Goal: Task Accomplishment & Management: Manage account settings

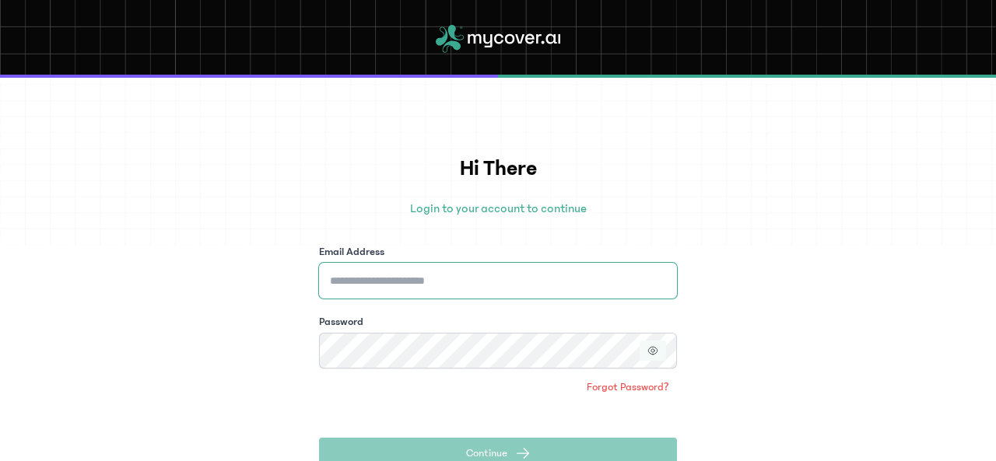
type input "**********"
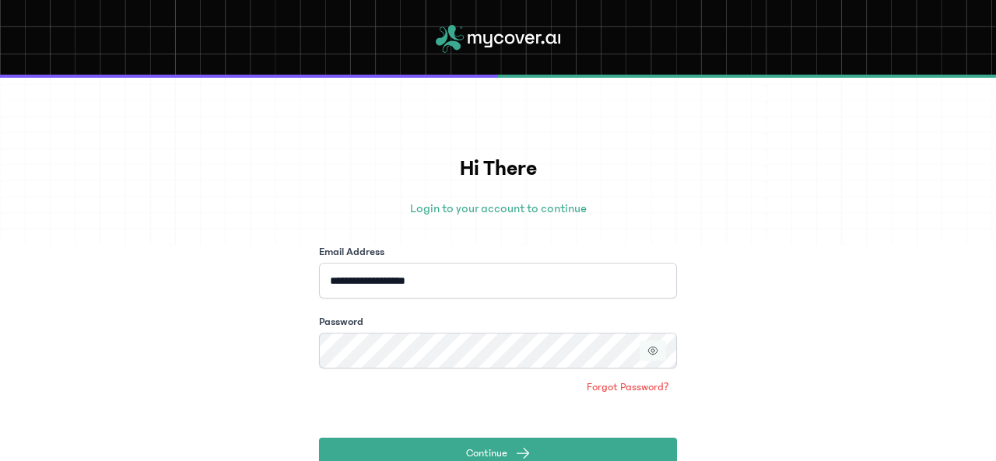
click at [653, 352] on icon "button" at bounding box center [652, 350] width 3 height 3
click at [653, 352] on icon "button" at bounding box center [654, 352] width 2 height 2
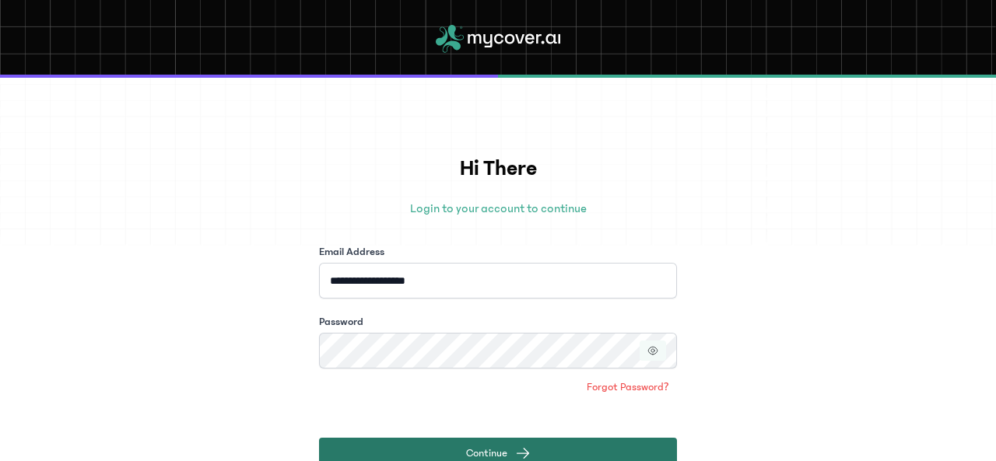
click at [523, 453] on span "submit" at bounding box center [523, 454] width 16 height 16
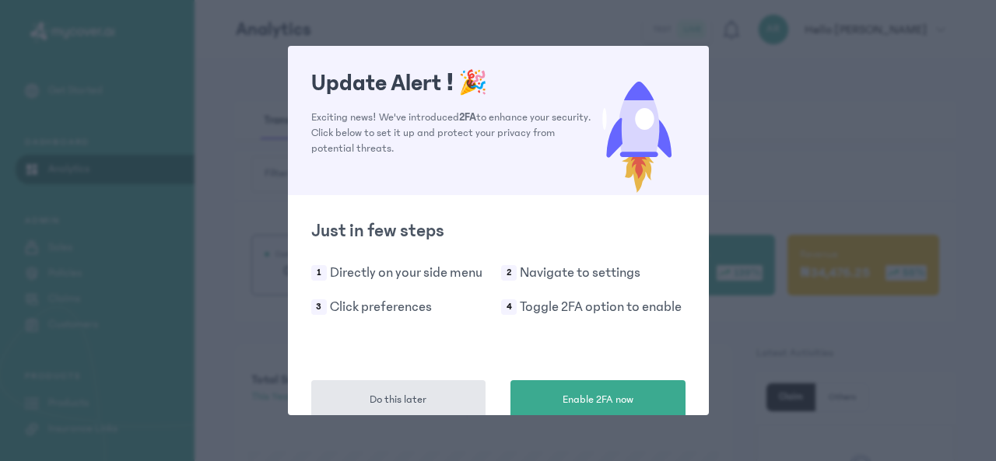
click at [788, 123] on div "Update Alert ! 🎉 Exciting news! We've introduced 2FA to enhance your security. …" at bounding box center [498, 230] width 996 height 461
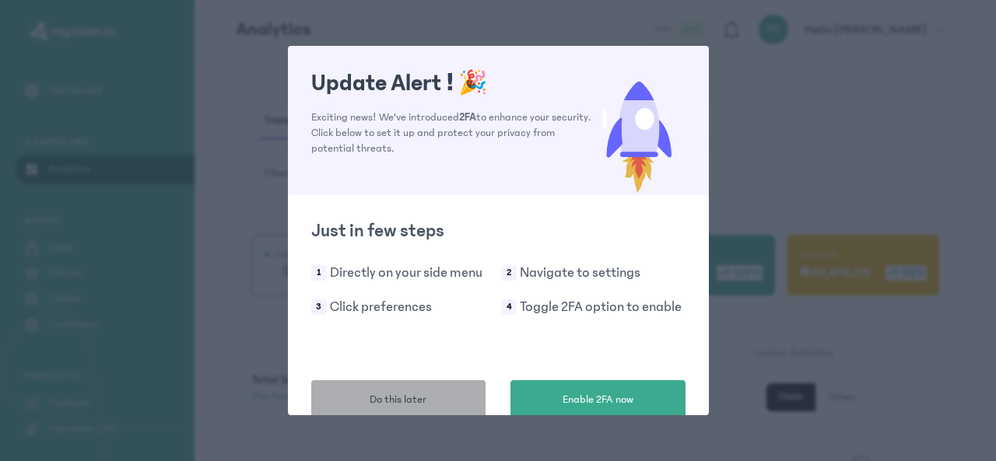
click at [371, 394] on span "Do this later" at bounding box center [397, 400] width 57 height 16
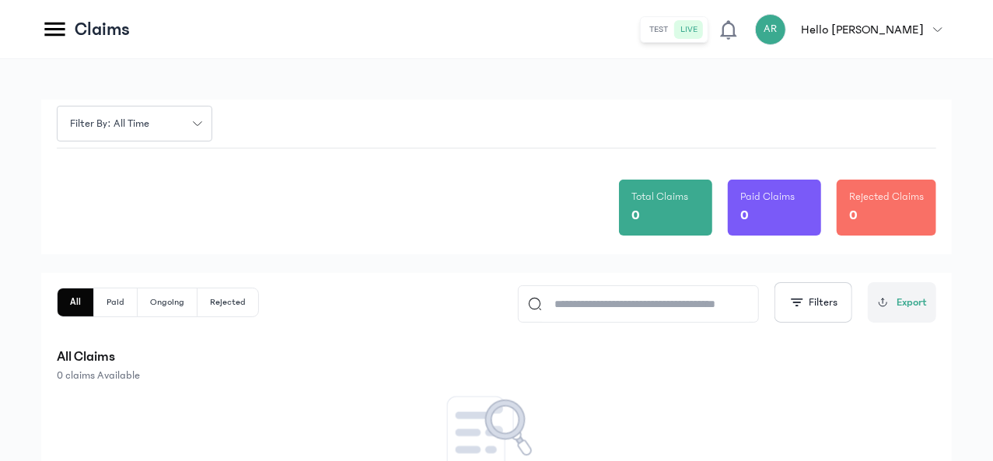
scroll to position [36, 0]
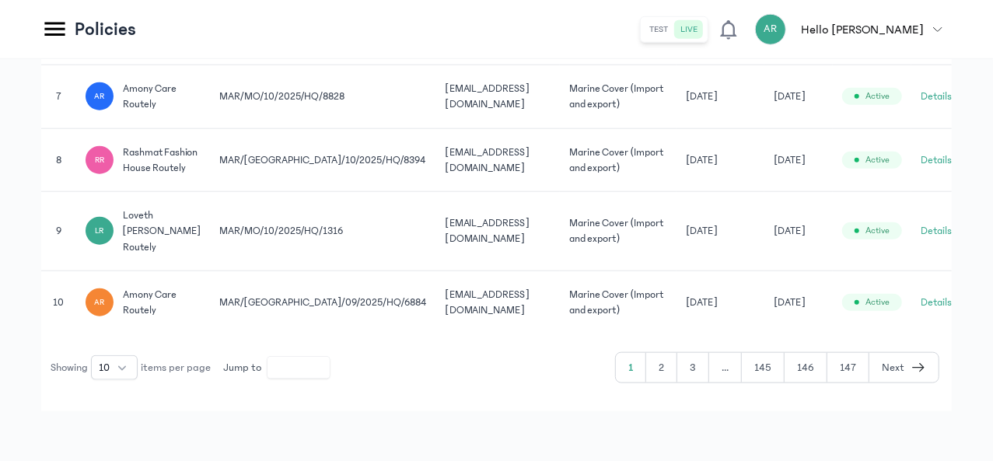
scroll to position [786, 0]
click at [700, 368] on button "3" at bounding box center [694, 368] width 32 height 30
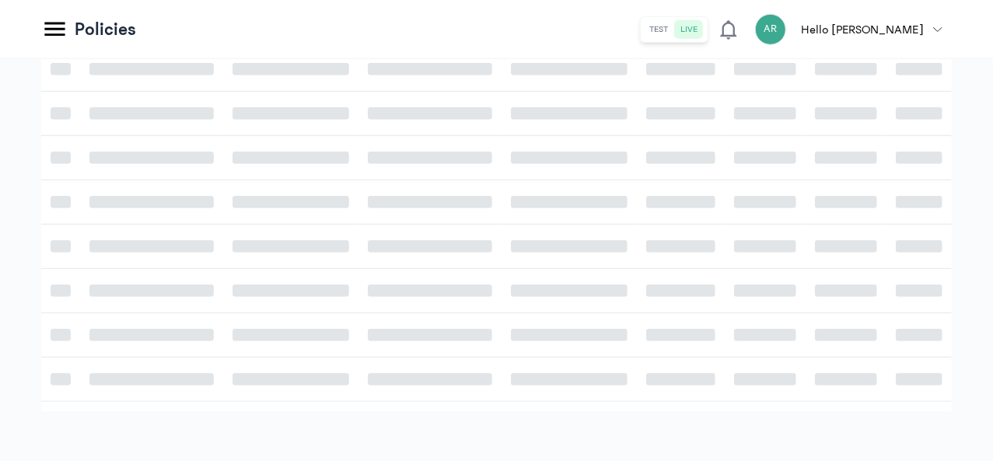
scroll to position [481, 0]
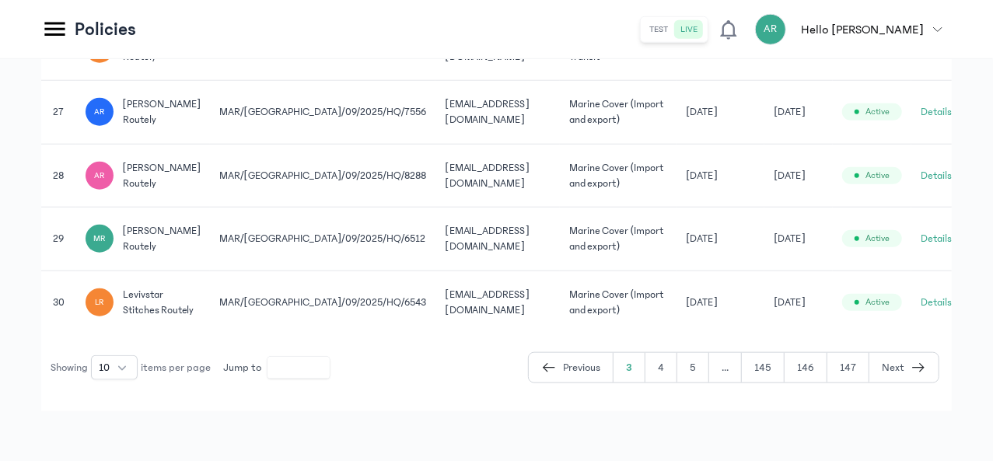
scroll to position [826, 0]
click at [543, 368] on button "Previous" at bounding box center [571, 368] width 85 height 30
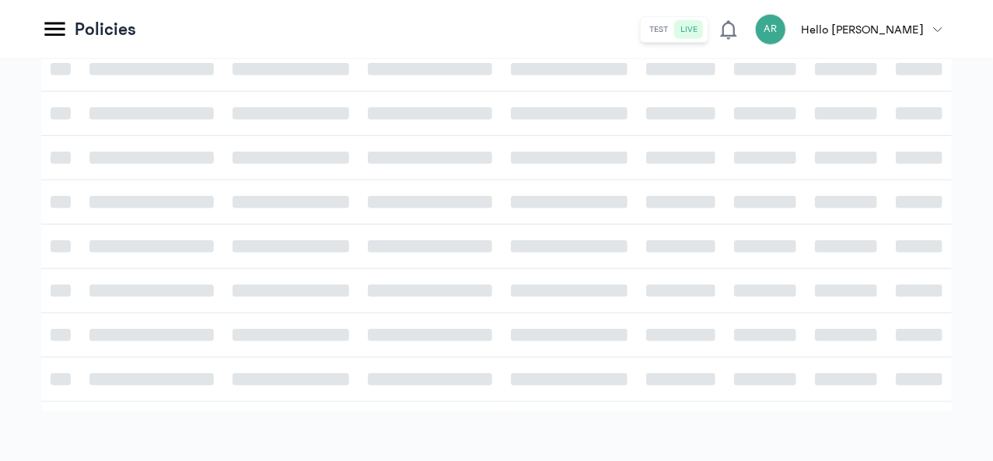
scroll to position [481, 0]
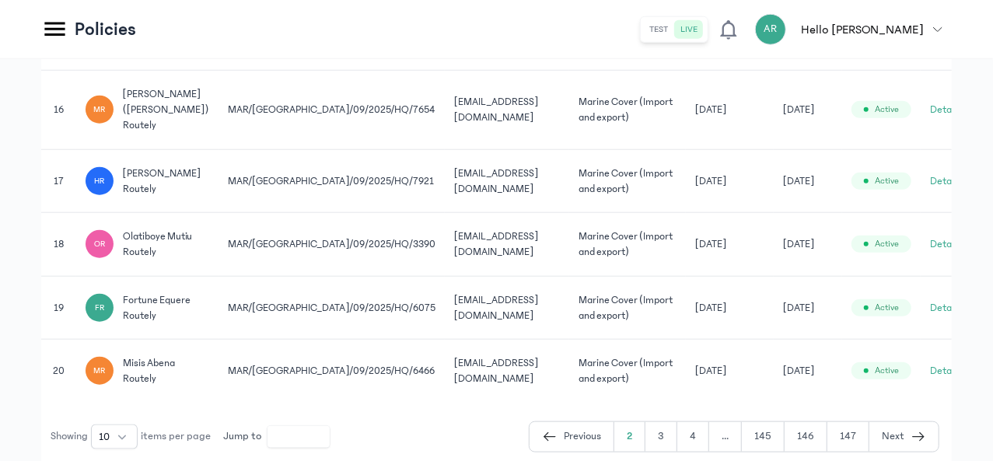
scroll to position [889, 0]
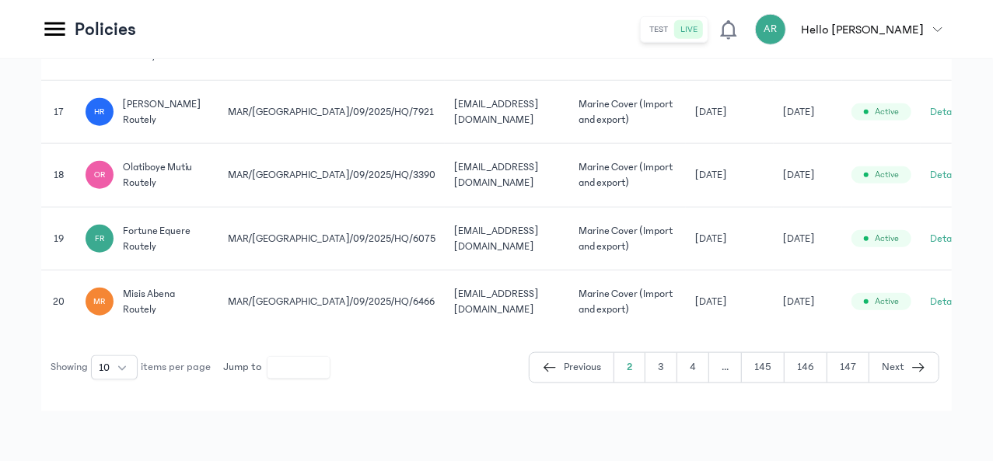
click at [551, 369] on icon "button" at bounding box center [550, 368] width 16 height 19
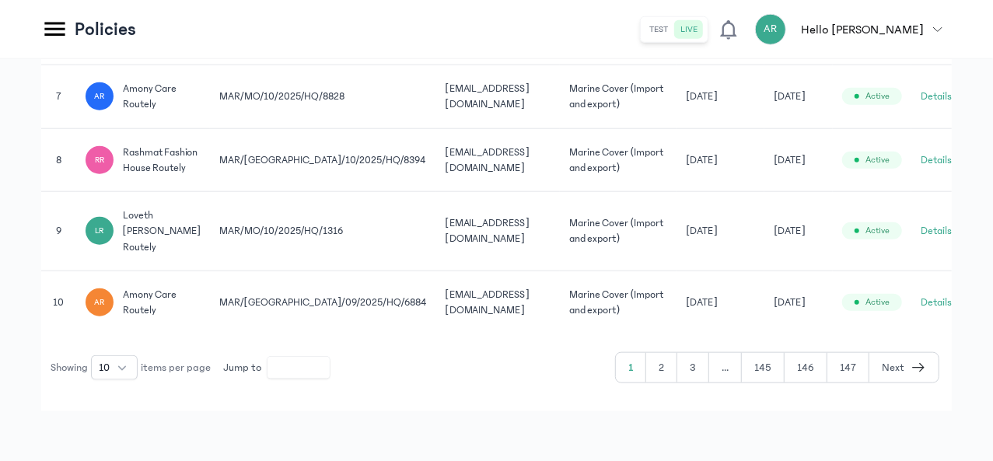
scroll to position [786, 0]
click at [671, 373] on button "2" at bounding box center [661, 368] width 31 height 30
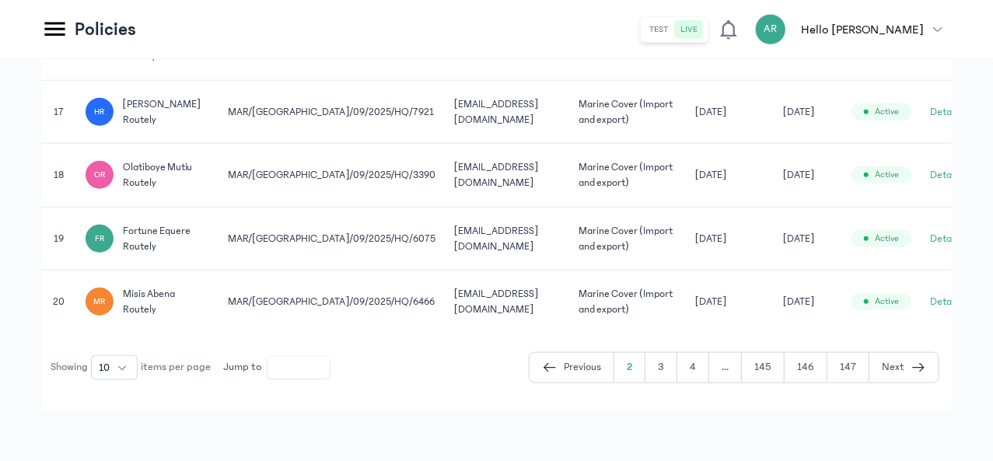
scroll to position [889, 0]
click at [696, 374] on button "4" at bounding box center [694, 368] width 32 height 30
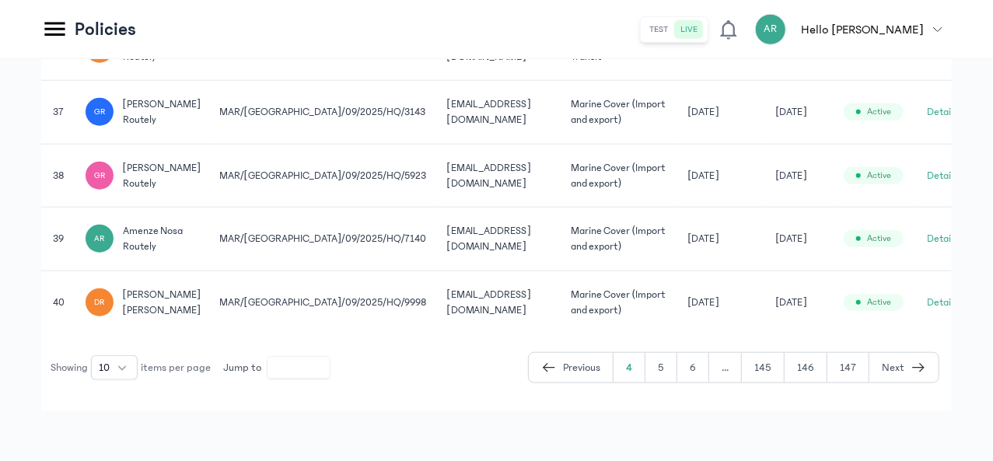
scroll to position [826, 0]
click at [665, 366] on button "5" at bounding box center [662, 368] width 32 height 30
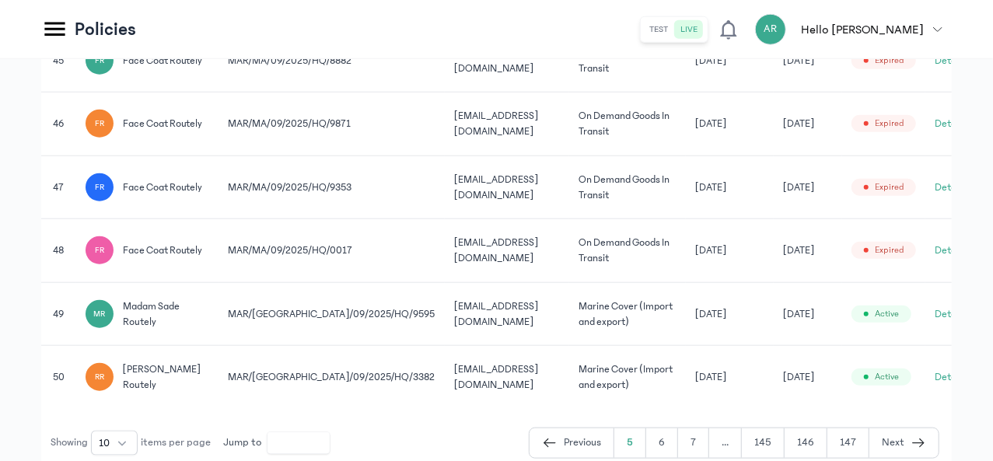
scroll to position [842, 0]
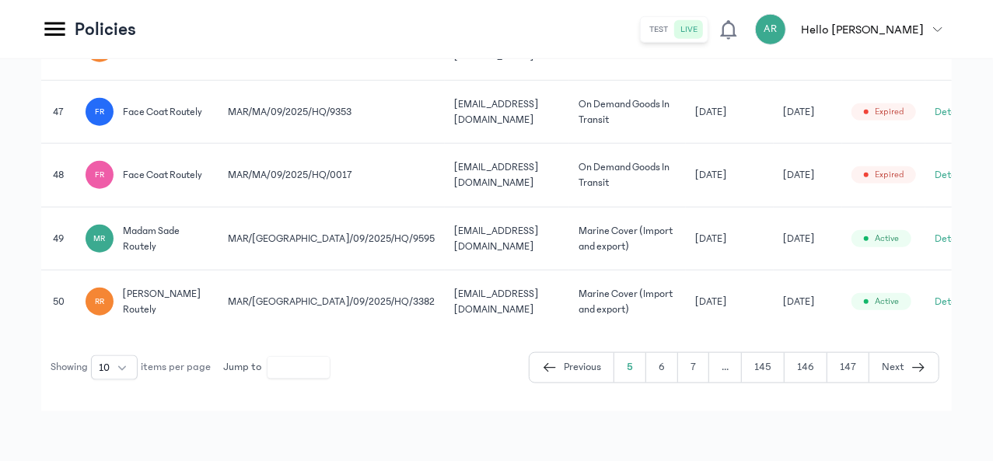
click at [664, 366] on button "6" at bounding box center [662, 368] width 32 height 30
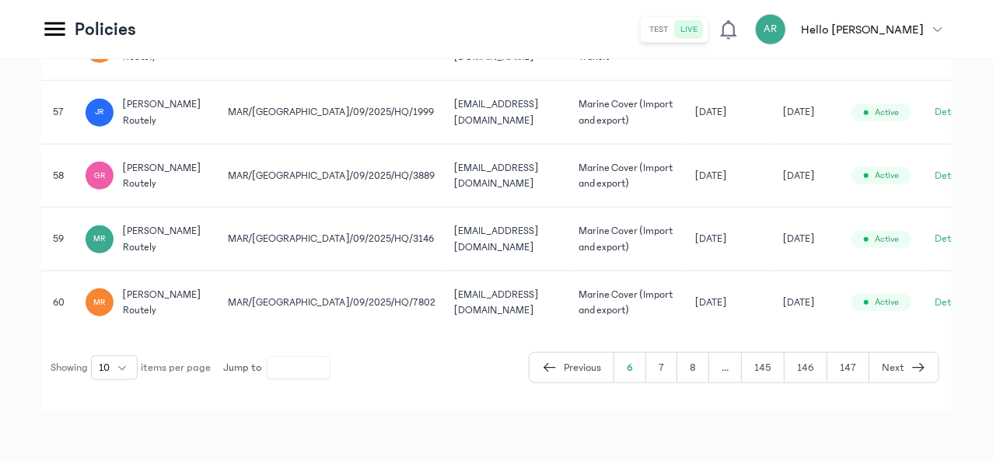
scroll to position [874, 0]
click at [557, 366] on icon "button" at bounding box center [550, 368] width 16 height 19
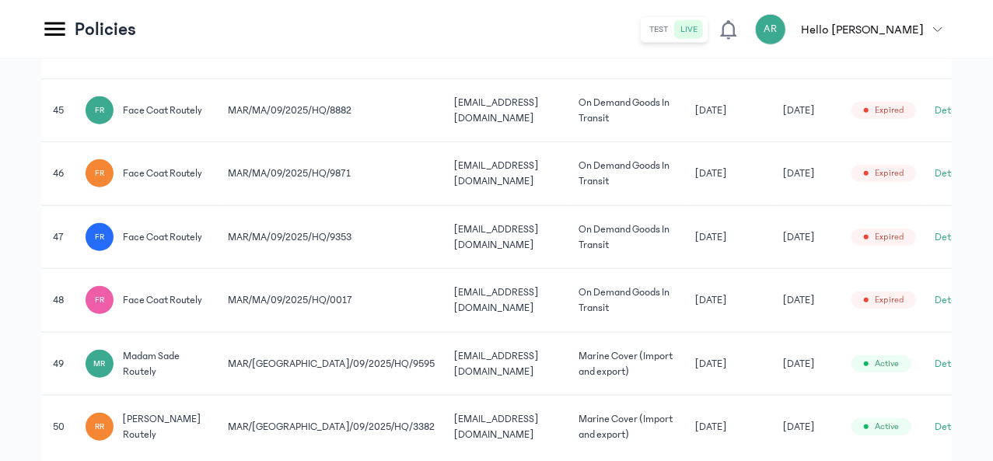
scroll to position [842, 0]
